Goal: Find specific page/section: Find specific page/section

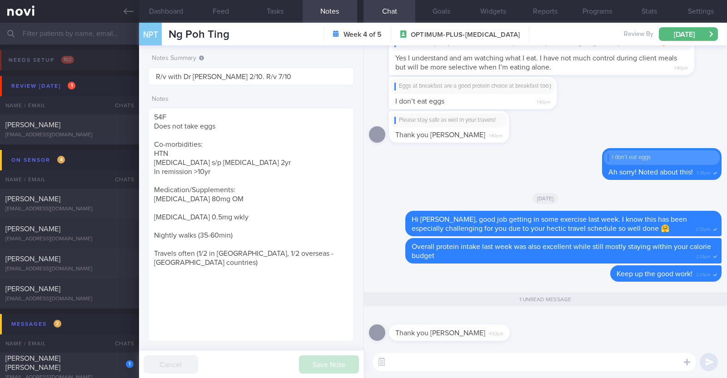
select select "9"
click at [131, 16] on icon at bounding box center [129, 11] width 10 height 10
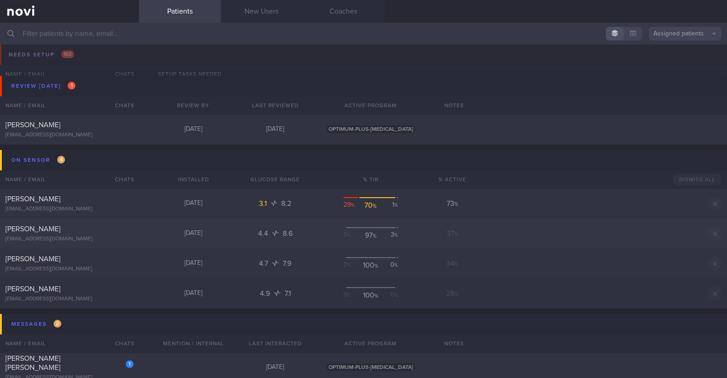
scroll to position [113, 0]
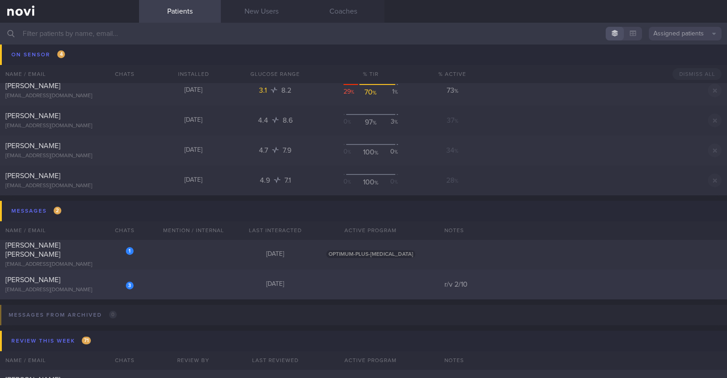
click at [139, 289] on div "3 Simran Minhas ssimranminhas@gmail.com Today r/v 2/10" at bounding box center [363, 284] width 727 height 30
select select "9"
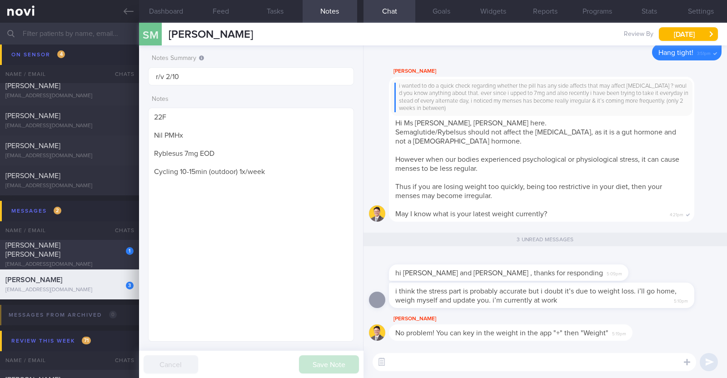
click at [100, 243] on div "1 Talia Cai Lin Jia talia.linjia@gmail.com Today OPTIMUM-PLUS-WEGOVY" at bounding box center [363, 254] width 727 height 30
type textarea "37F (Wife of Jonio Huang) Ovo lacto vegetarian Co-morbidities: Elevated BP Nil …"
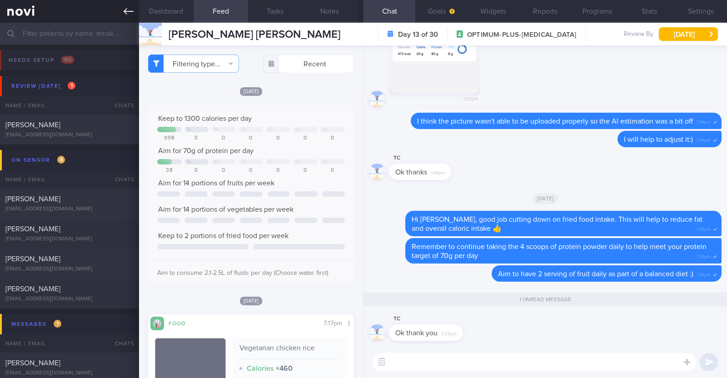
click at [134, 14] on link at bounding box center [69, 11] width 139 height 23
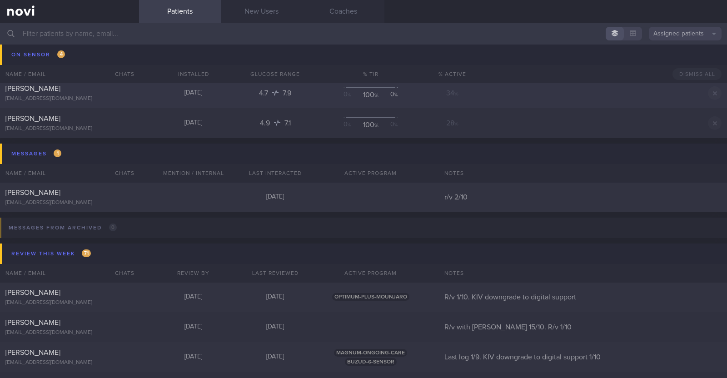
scroll to position [56, 0]
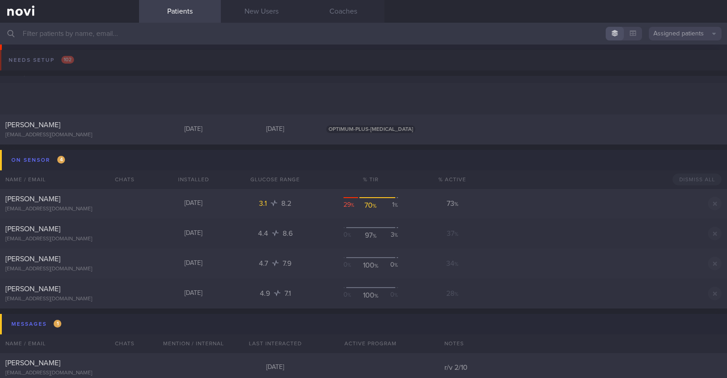
scroll to position [56, 0]
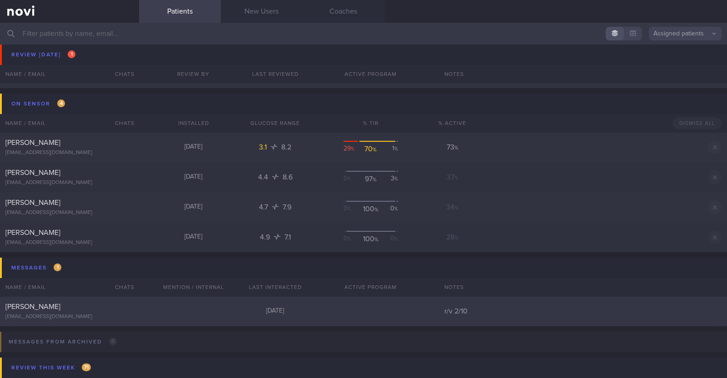
click at [107, 308] on div "[PERSON_NAME]" at bounding box center [68, 306] width 126 height 9
select select "9"
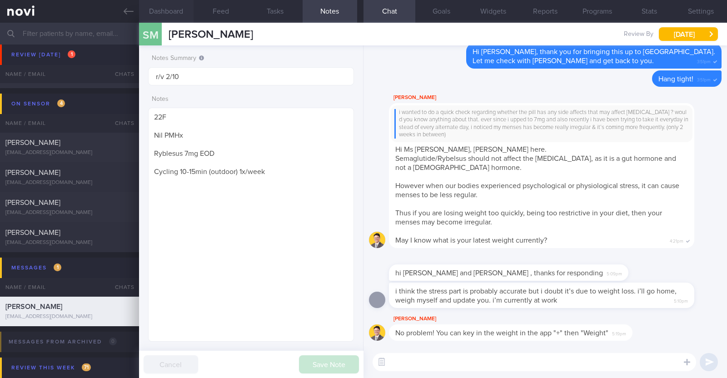
click at [179, 7] on button "Dashboard" at bounding box center [166, 11] width 54 height 23
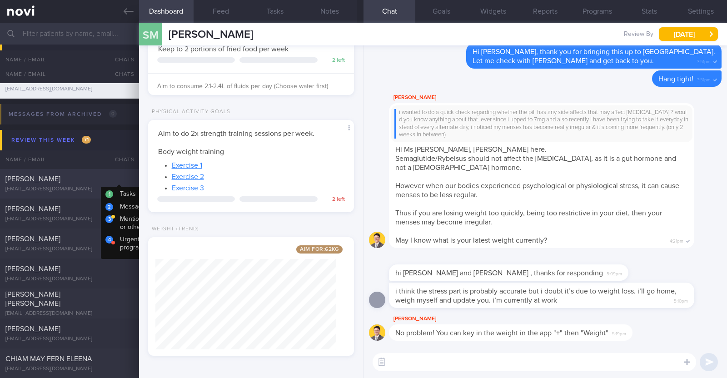
scroll to position [170, 0]
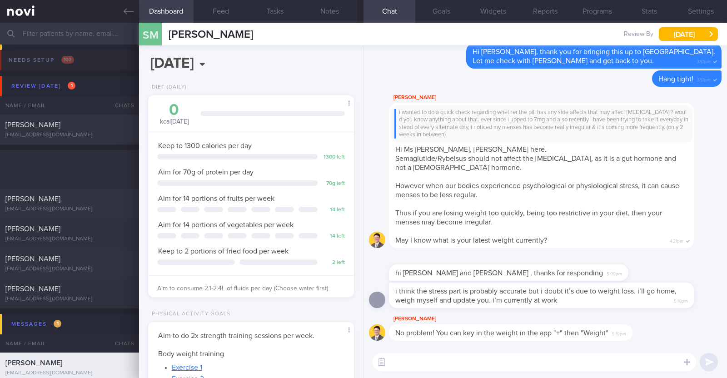
select select "9"
